Goal: Task Accomplishment & Management: Manage account settings

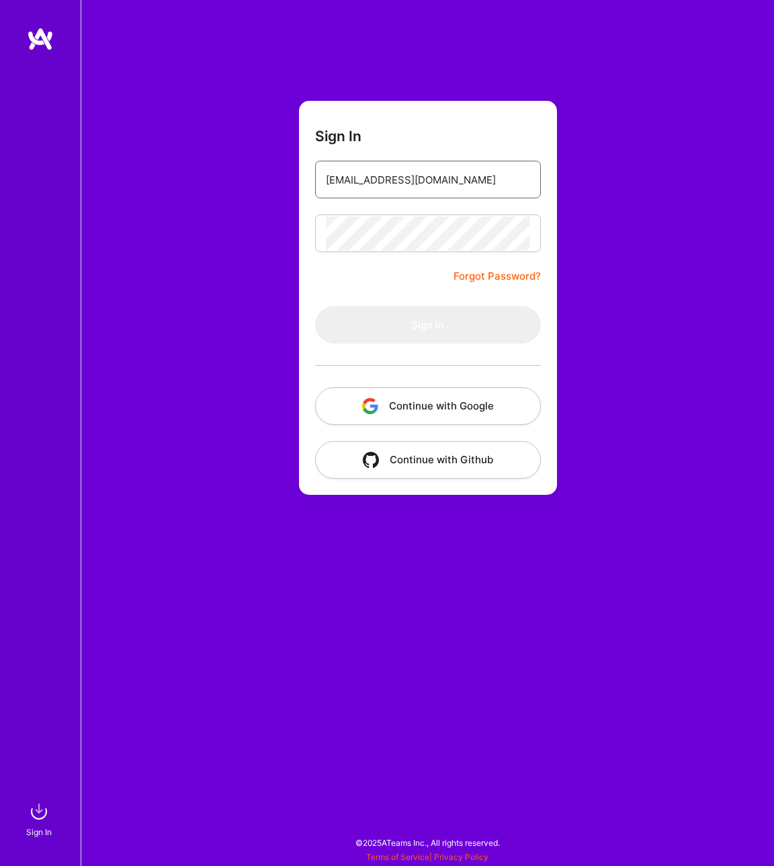
click at [441, 181] on input "[EMAIL_ADDRESS][DOMAIN_NAME]" at bounding box center [428, 180] width 204 height 34
type input "[EMAIL_ADDRESS][DOMAIN_NAME]"
click at [306, 283] on form "Sign In [EMAIL_ADDRESS][DOMAIN_NAME] Forgot Password? Sign In Continue with Goo…" at bounding box center [428, 298] width 258 height 394
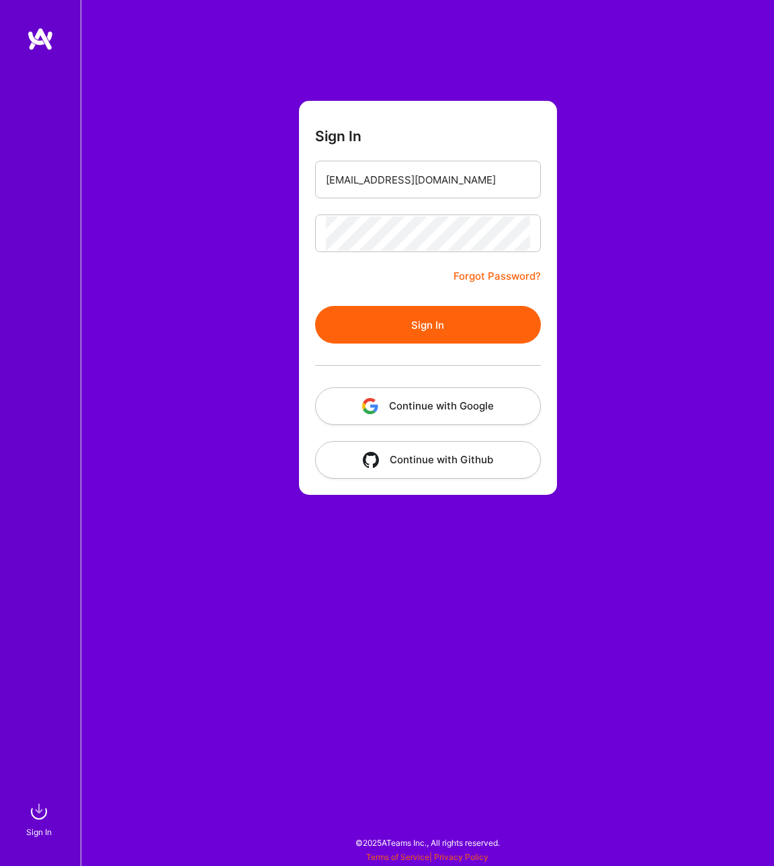
click at [425, 327] on button "Sign In" at bounding box center [428, 325] width 226 height 38
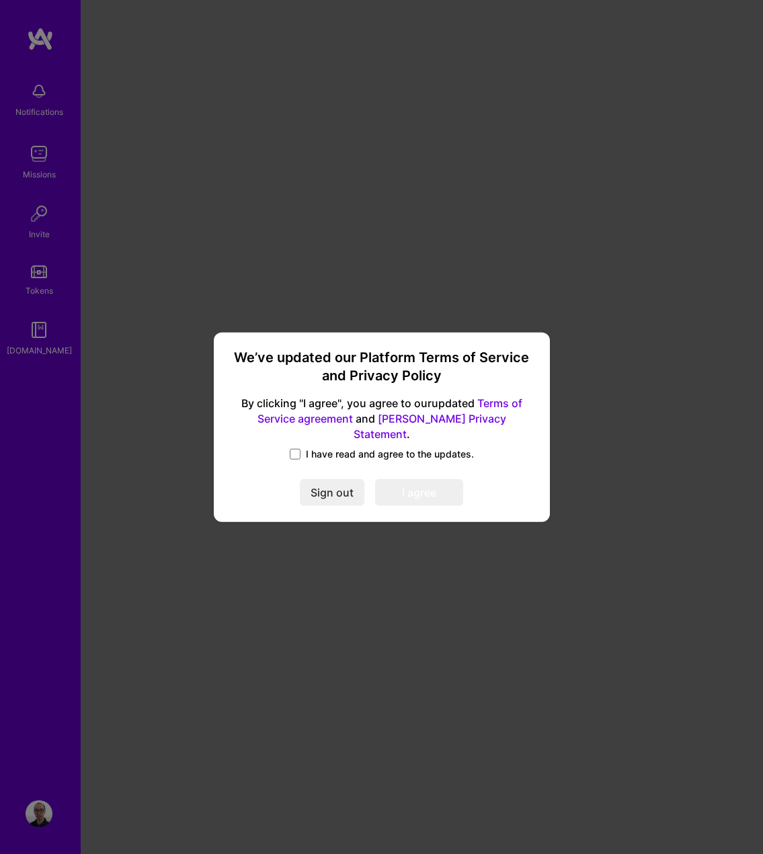
click at [288, 448] on div "I have read and agree to the updates." at bounding box center [382, 455] width 304 height 15
click at [296, 449] on span at bounding box center [295, 454] width 11 height 11
click at [0, 0] on input "I have read and agree to the updates." at bounding box center [0, 0] width 0 height 0
click at [430, 491] on button "I agree" at bounding box center [419, 492] width 88 height 27
